Goal: Transaction & Acquisition: Subscribe to service/newsletter

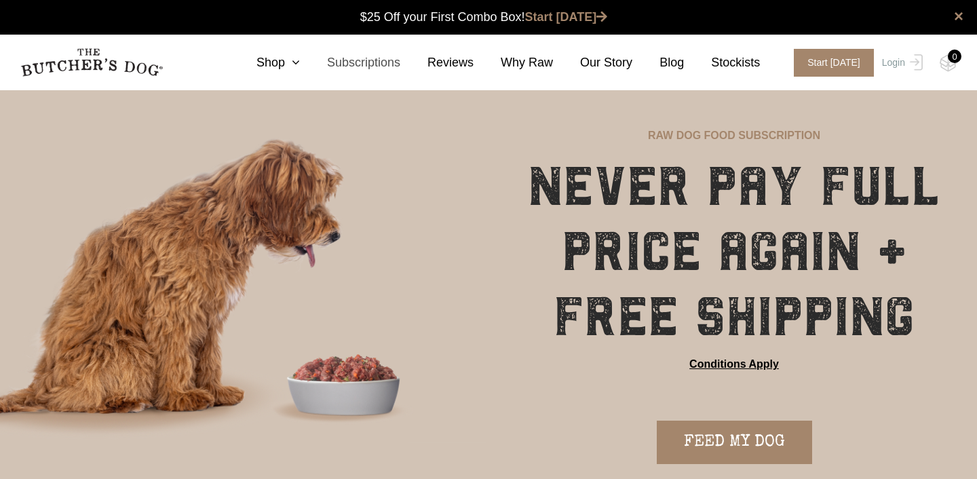
click at [363, 64] on link "Subscriptions" at bounding box center [350, 63] width 100 height 18
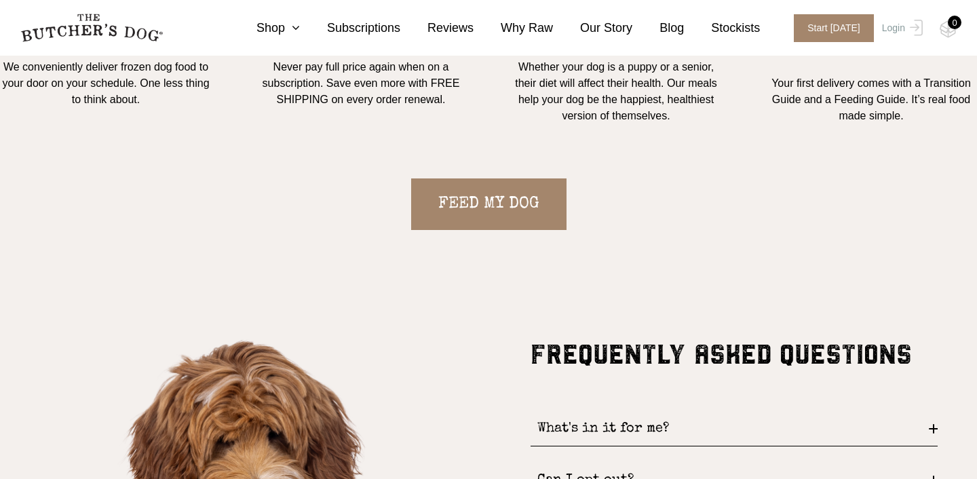
scroll to position [1387, 0]
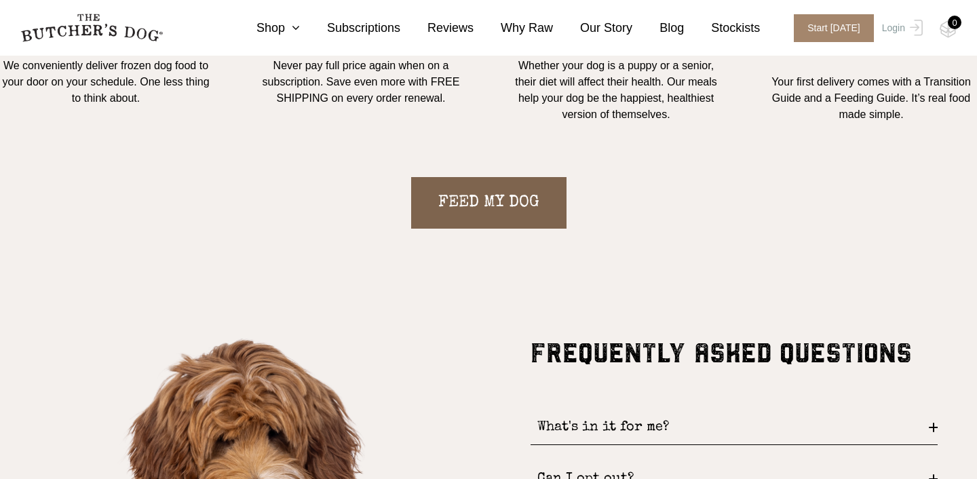
click at [508, 214] on link "FEED MY DOG" at bounding box center [488, 203] width 155 height 52
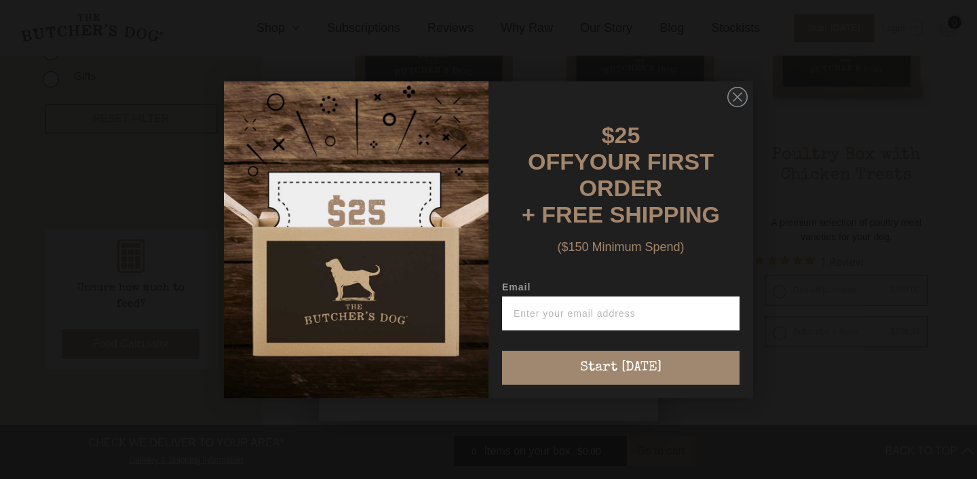
click at [408, 246] on img "POPUP Form" at bounding box center [356, 239] width 265 height 317
click at [742, 106] on circle "Close dialog" at bounding box center [738, 97] width 20 height 20
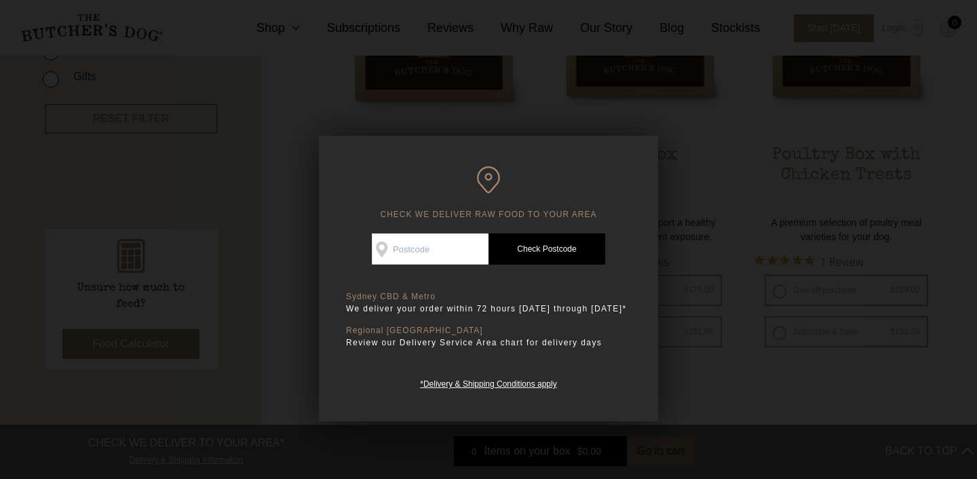
click at [419, 244] on input "Check Availability At" at bounding box center [430, 248] width 117 height 31
type input "3083"
click at [544, 249] on link "Check Postcode" at bounding box center [546, 248] width 117 height 31
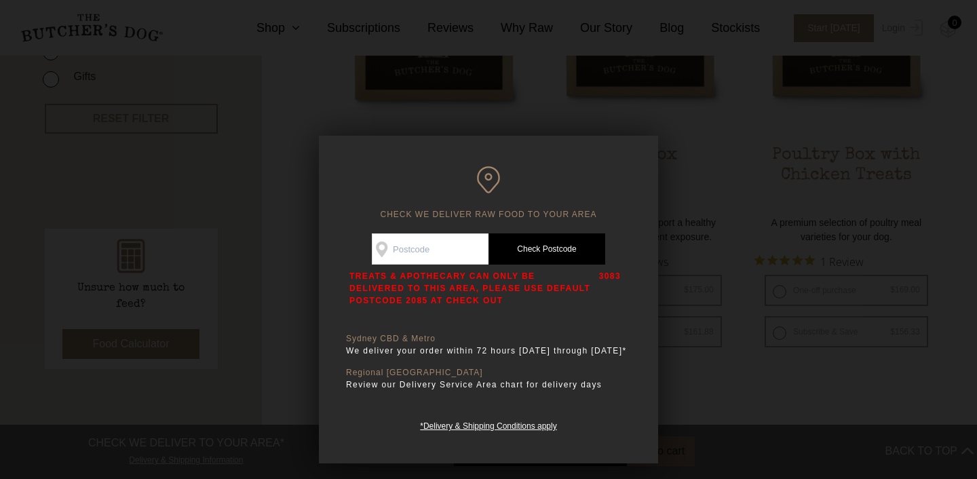
click at [611, 275] on p "3083" at bounding box center [610, 288] width 22 height 37
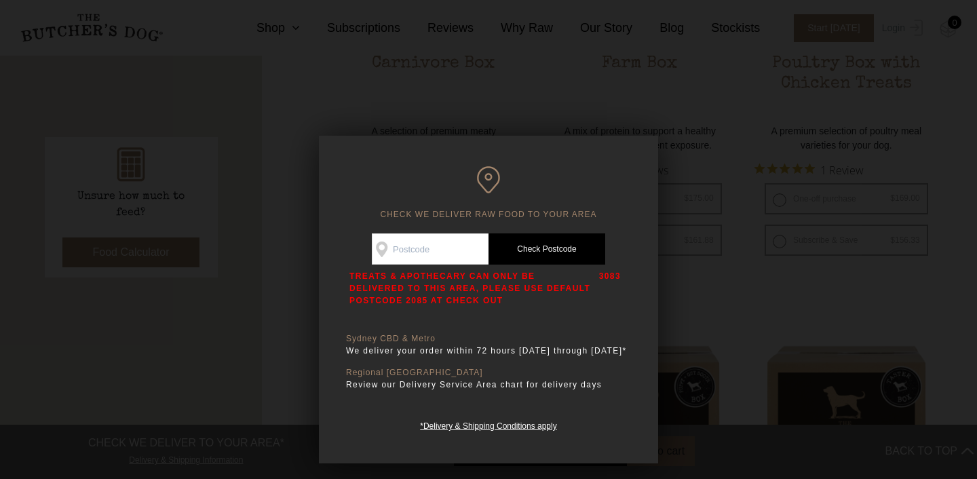
scroll to position [549, 0]
click at [565, 109] on div at bounding box center [488, 239] width 977 height 479
